Goal: Task Accomplishment & Management: Manage account settings

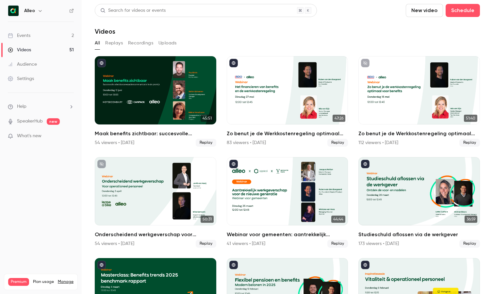
click at [20, 34] on div "Events" at bounding box center [19, 35] width 23 height 7
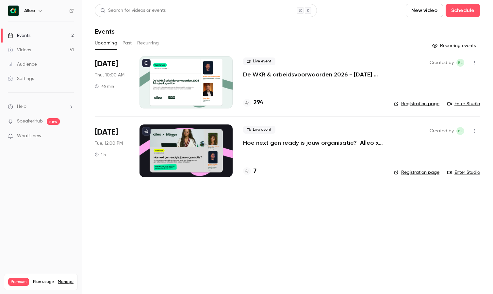
click at [295, 75] on p "De WKR & arbeidsvoorwaarden 2026 - [DATE] editie" at bounding box center [313, 75] width 140 height 8
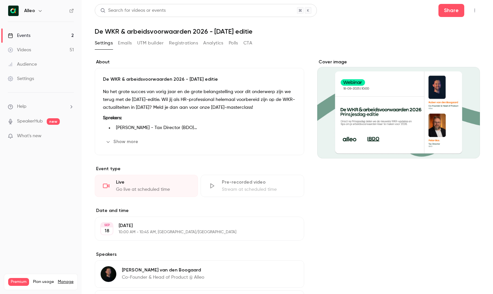
click at [186, 44] on button "Registrations" at bounding box center [183, 43] width 29 height 10
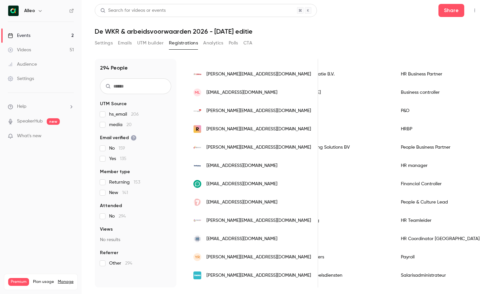
scroll to position [748, 0]
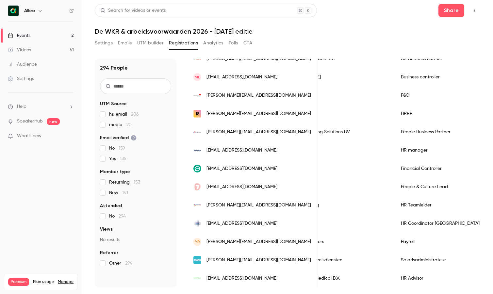
click at [62, 34] on link "Events 2" at bounding box center [41, 35] width 82 height 14
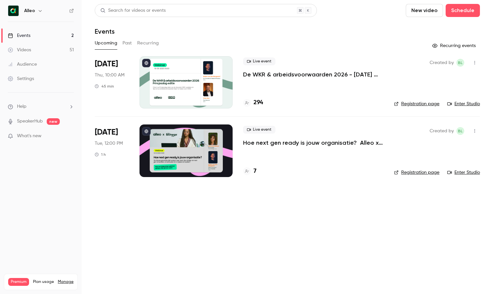
click at [210, 226] on main "Search for videos or events New video Schedule Events Upcoming Past Recurring R…" at bounding box center [287, 147] width 411 height 294
click at [279, 77] on p "De WKR & arbeidsvoorwaarden 2026 - [DATE] editie" at bounding box center [313, 75] width 140 height 8
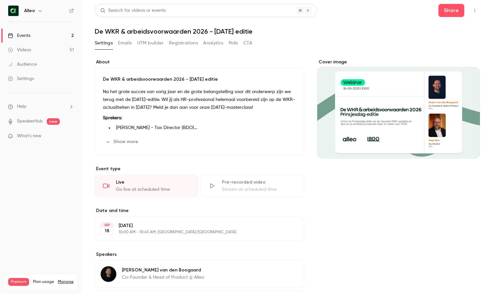
click at [186, 41] on button "Registrations" at bounding box center [183, 43] width 29 height 10
